Goal: Go to known website: Access a specific website the user already knows

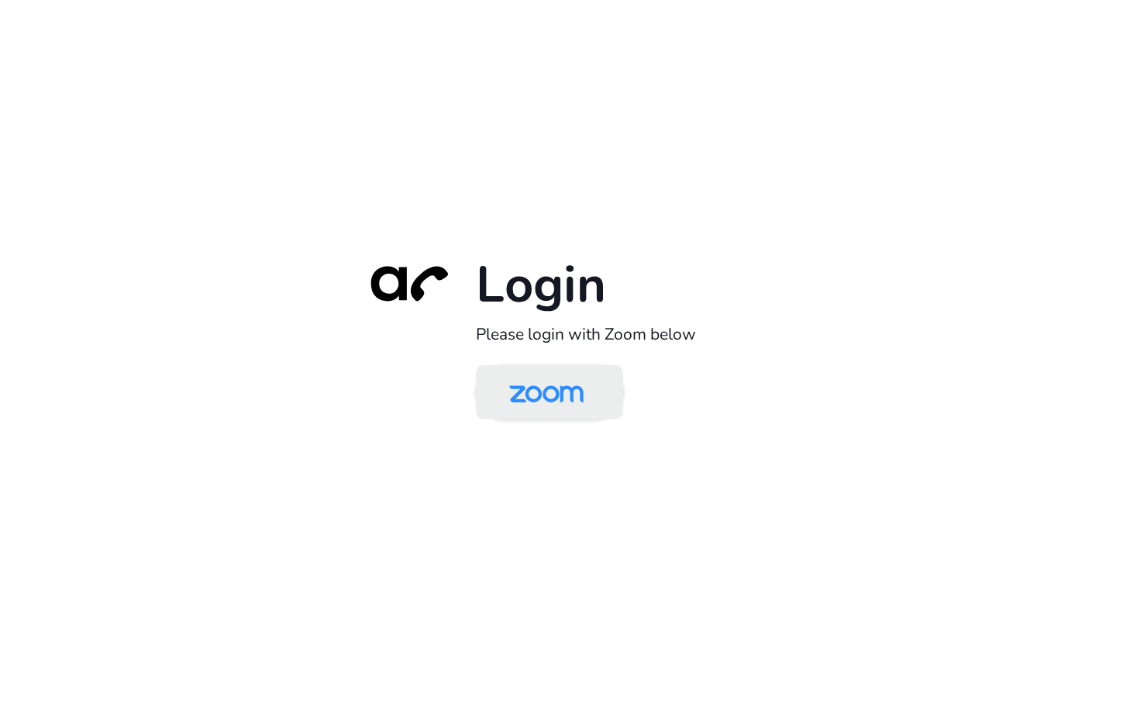
click at [556, 390] on img at bounding box center [546, 393] width 107 height 50
